Goal: Task Accomplishment & Management: Use online tool/utility

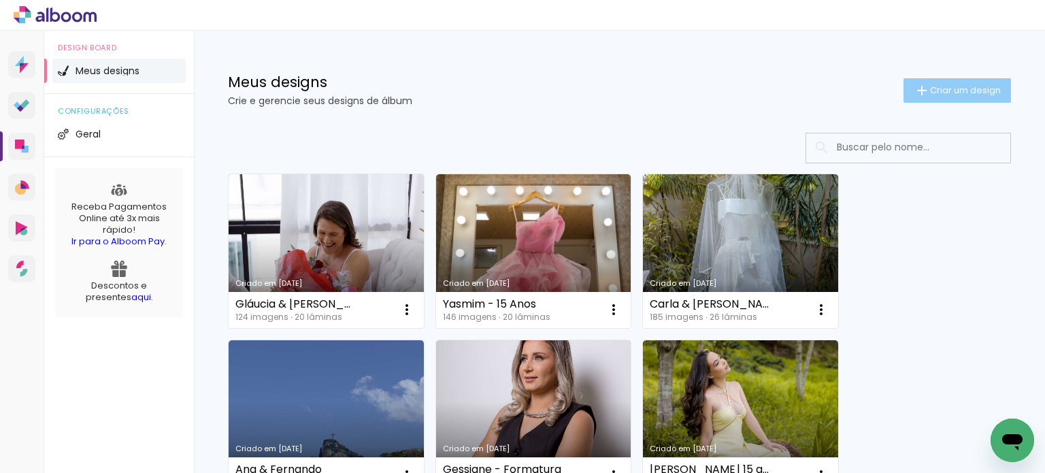
click at [949, 87] on span "Criar um design" at bounding box center [965, 90] width 71 height 9
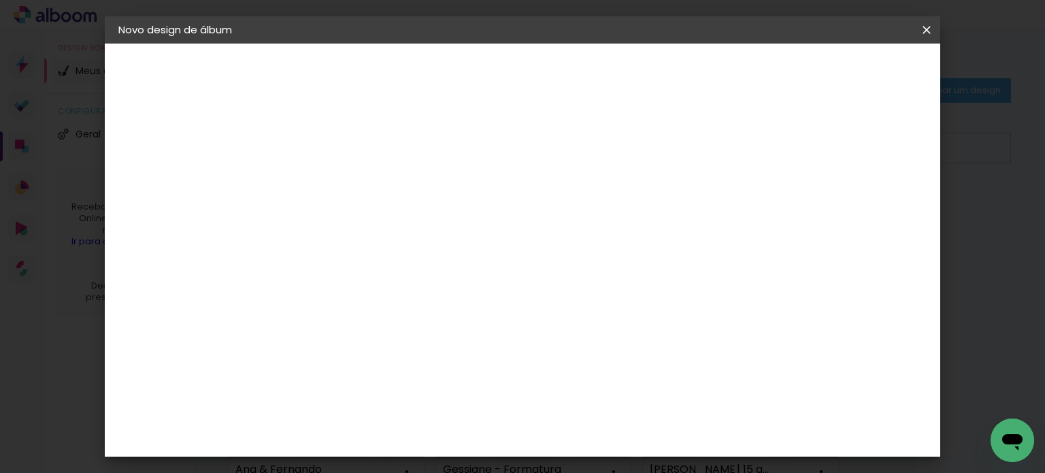
click at [341, 184] on input at bounding box center [341, 182] width 0 height 21
type input "Rayane + [PERSON_NAME]"
type paper-input "Rayane + [PERSON_NAME]"
click at [0, 0] on slot "Avançar" at bounding box center [0, 0] width 0 height 0
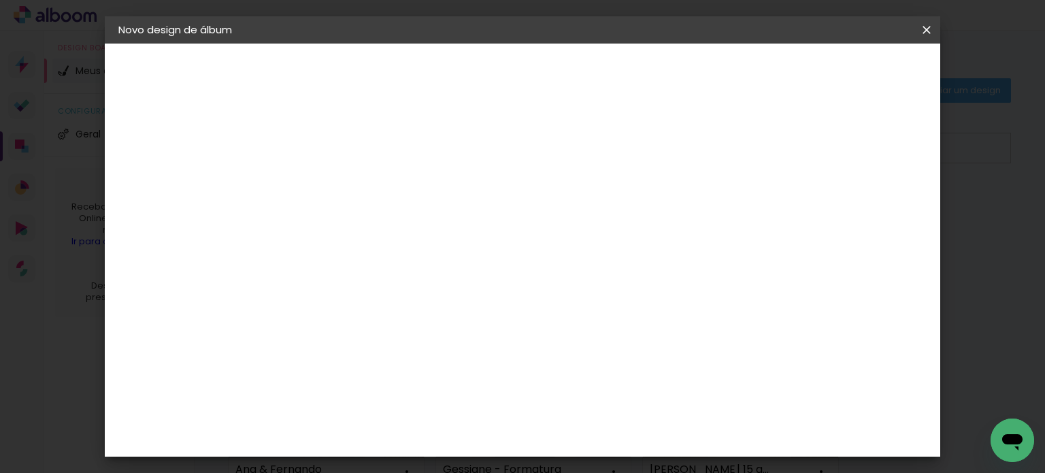
click at [0, 0] on slot "Avançar" at bounding box center [0, 0] width 0 height 0
click at [394, 227] on input "text" at bounding box center [367, 237] width 53 height 21
click at [0, 0] on slot "Encadernados" at bounding box center [0, 0] width 0 height 0
type input "Encadernados"
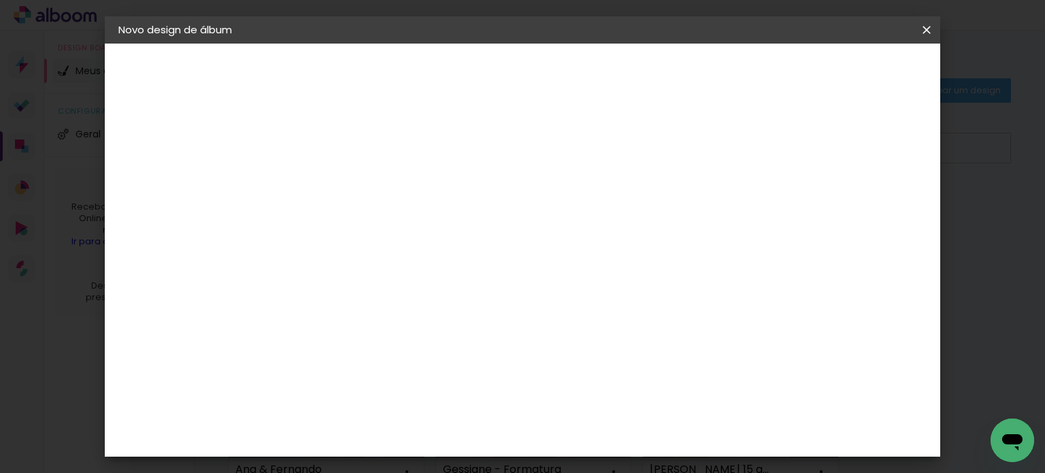
scroll to position [340, 0]
click at [433, 425] on span "30 x 60" at bounding box center [401, 439] width 63 height 28
click at [0, 0] on slot "Avançar" at bounding box center [0, 0] width 0 height 0
click at [584, 150] on div at bounding box center [578, 147] width 12 height 12
type paper-checkbox "on"
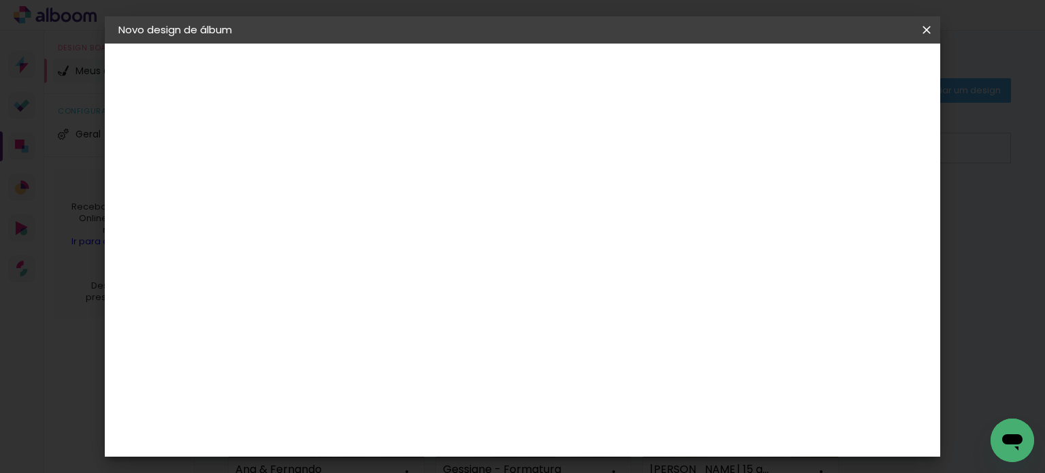
click at [660, 78] on span "Iniciar design" at bounding box center [630, 76] width 61 height 19
